Goal: Transaction & Acquisition: Purchase product/service

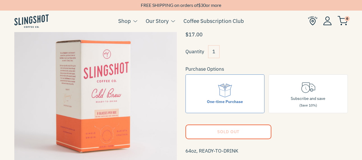
scroll to position [50, 0]
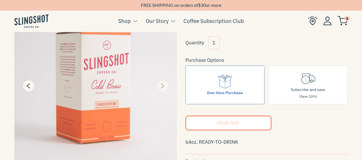
click at [164, 87] on icon "Next" at bounding box center [162, 85] width 7 height 7
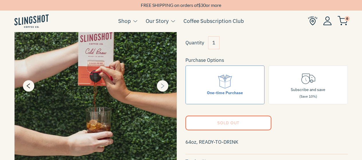
click at [164, 87] on icon "Next" at bounding box center [162, 85] width 7 height 7
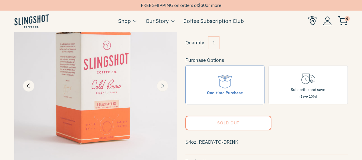
click at [164, 87] on icon "Next" at bounding box center [162, 85] width 7 height 7
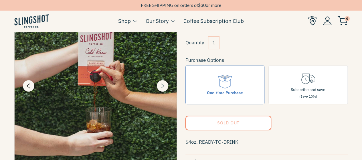
click at [164, 87] on icon "Next" at bounding box center [162, 85] width 7 height 7
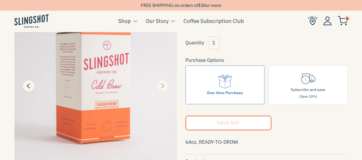
type input "100"
click at [164, 87] on icon "Next" at bounding box center [162, 85] width 7 height 7
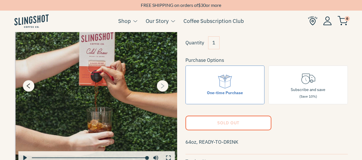
click at [164, 87] on icon "Next" at bounding box center [162, 85] width 7 height 7
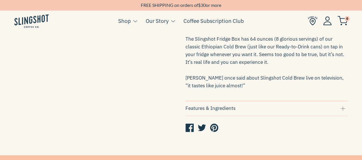
scroll to position [315, 0]
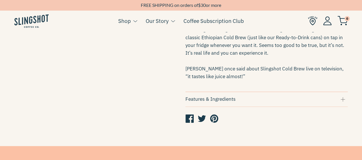
click at [260, 95] on div "Features & Ingredients" at bounding box center [267, 99] width 163 height 8
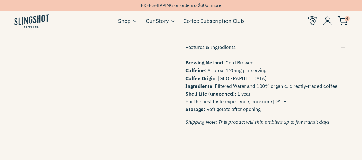
scroll to position [372, 0]
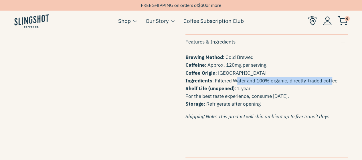
drag, startPoint x: 235, startPoint y: 80, endPoint x: 332, endPoint y: 78, distance: 96.2
click at [332, 78] on span "Ingredients : Filtered Water and 100% organic, directly-traded coffee" at bounding box center [262, 81] width 152 height 6
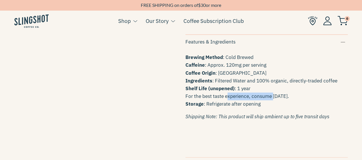
drag, startPoint x: 226, startPoint y: 94, endPoint x: 273, endPoint y: 95, distance: 46.9
click at [273, 95] on span "For the best taste experience, consume [DATE]." at bounding box center [238, 96] width 104 height 6
drag, startPoint x: 233, startPoint y: 104, endPoint x: 261, endPoint y: 104, distance: 27.8
click at [261, 104] on p "Brewing Method : Cold Brewed Caffeine : Approx. 120mg per serving Coffee Origin…" at bounding box center [267, 81] width 163 height 54
click at [268, 102] on p "Brewing Method : Cold Brewed Caffeine : Approx. 120mg per serving Coffee Origin…" at bounding box center [267, 81] width 163 height 54
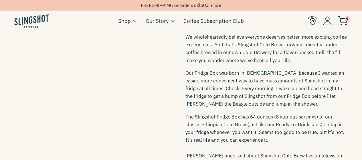
scroll to position [200, 0]
